Goal: Information Seeking & Learning: Find specific fact

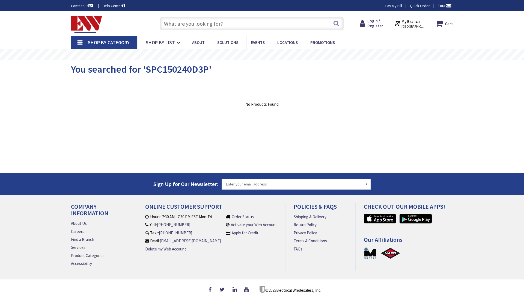
type input "Tails '[GEOGRAPHIC_DATA], [STREET_ADDRESS][PERSON_NAME]"
